Goal: Navigation & Orientation: Find specific page/section

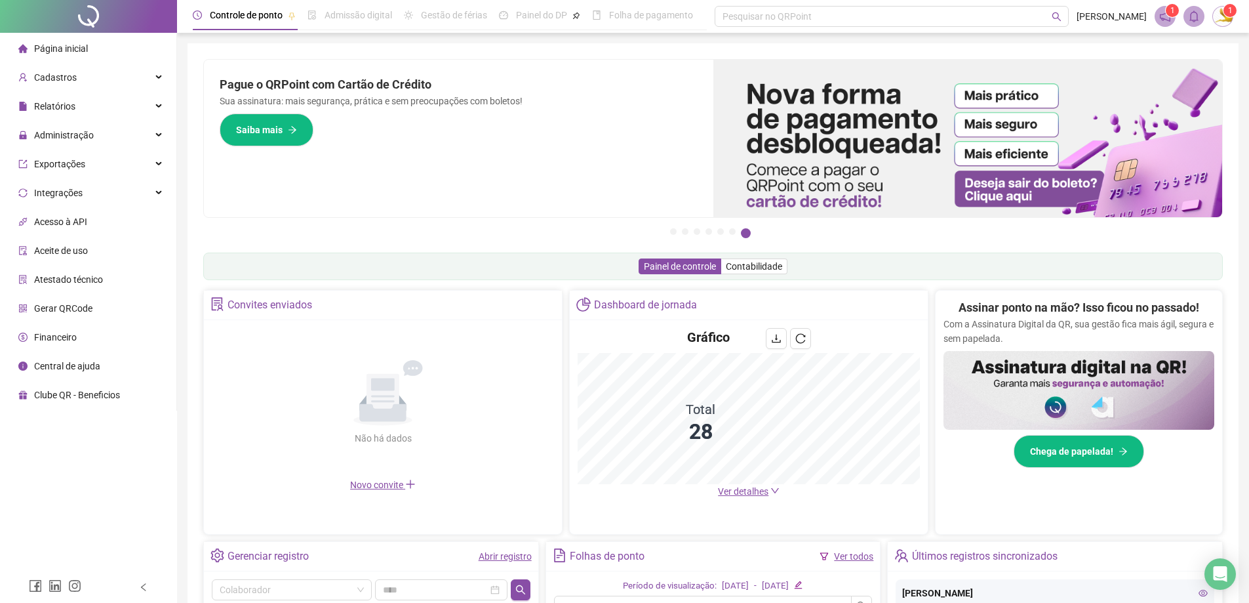
click at [90, 39] on li "Página inicial" at bounding box center [88, 48] width 171 height 26
click at [88, 40] on li "Página inicial" at bounding box center [88, 48] width 171 height 26
click at [803, 337] on icon "reload" at bounding box center [801, 338] width 10 height 10
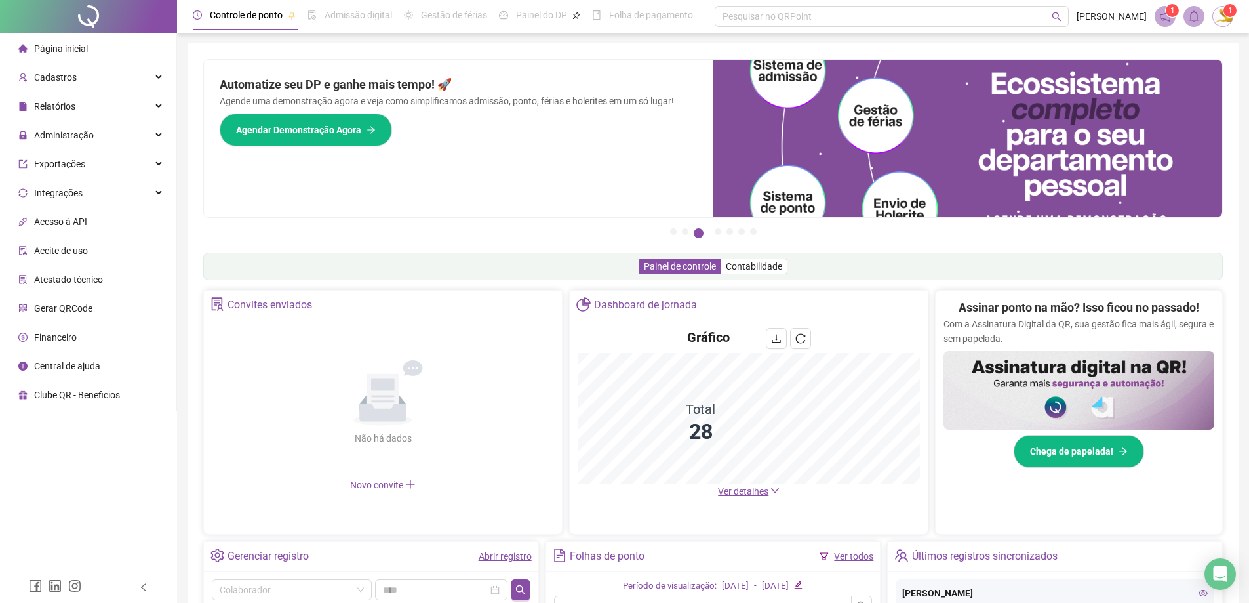
drag, startPoint x: 775, startPoint y: 485, endPoint x: 769, endPoint y: 487, distance: 7.1
click at [775, 486] on link "Ver detalhes" at bounding box center [749, 491] width 62 height 10
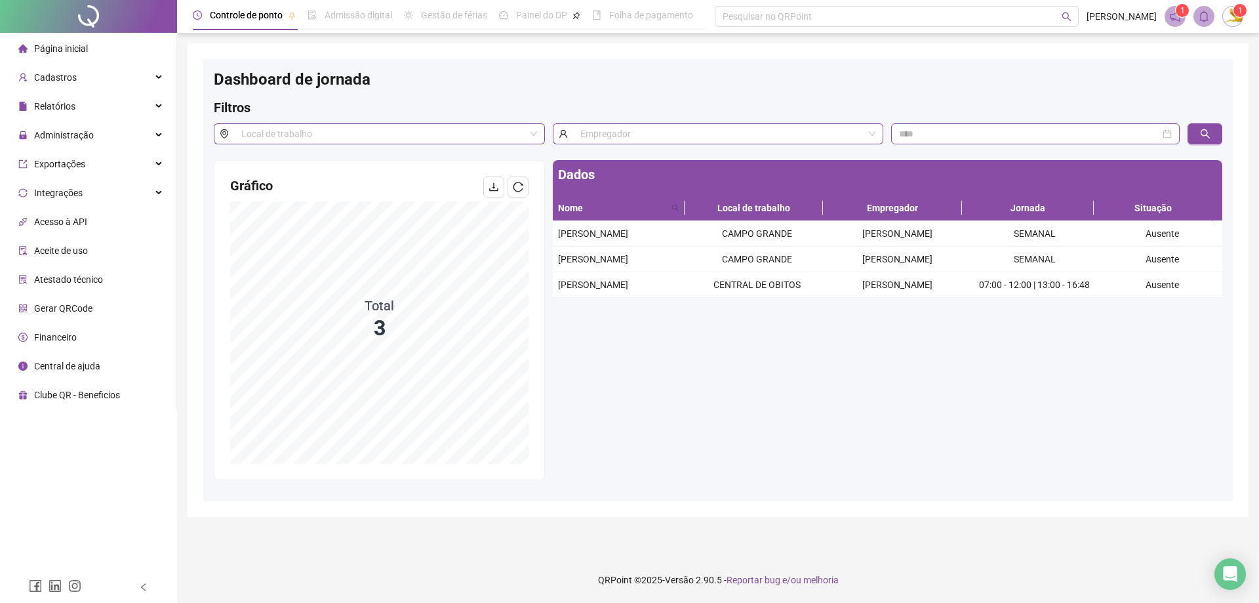
click at [43, 52] on span "Página inicial" at bounding box center [61, 48] width 54 height 10
